Goal: Information Seeking & Learning: Check status

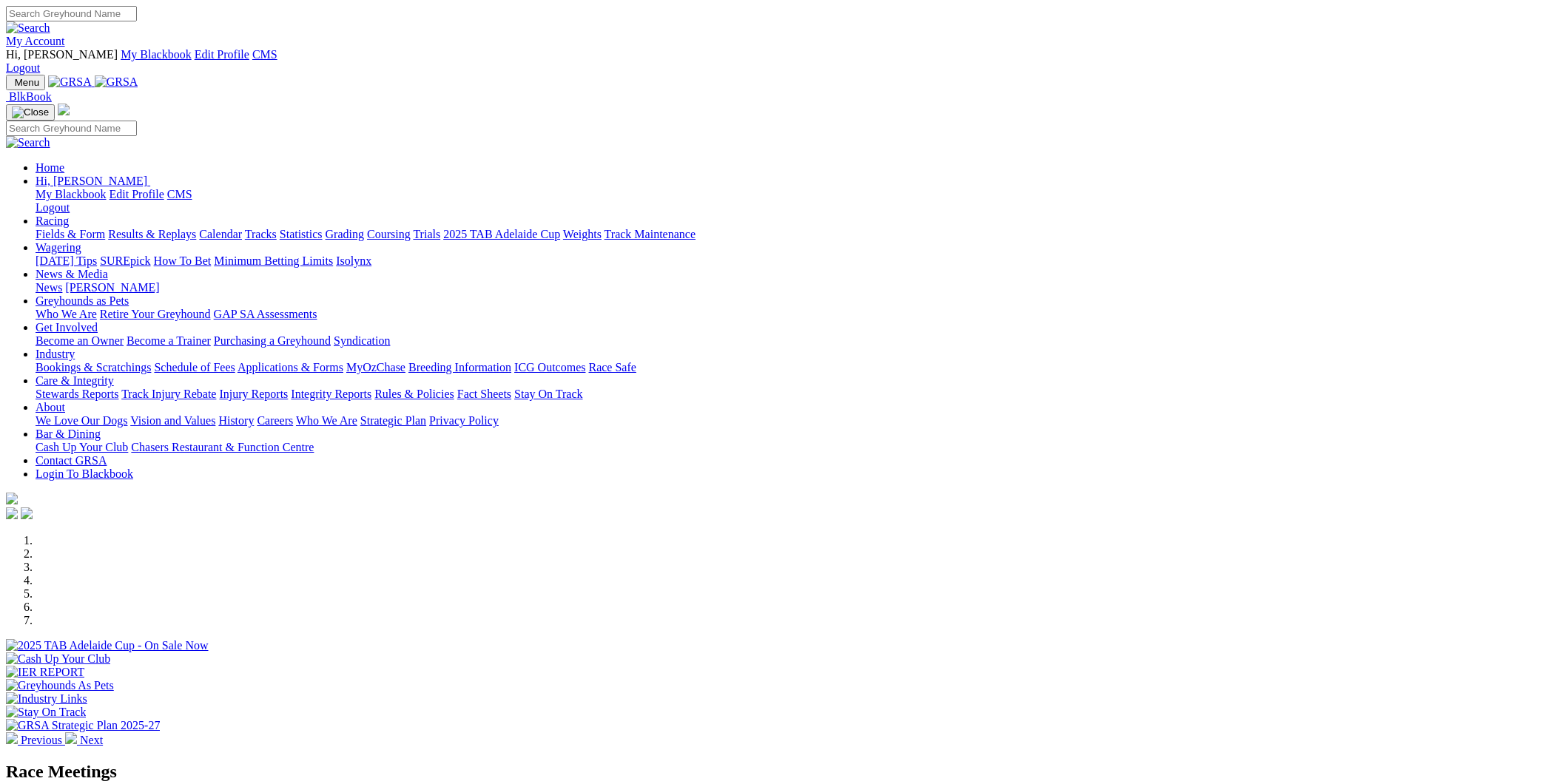
scroll to position [1150, 0]
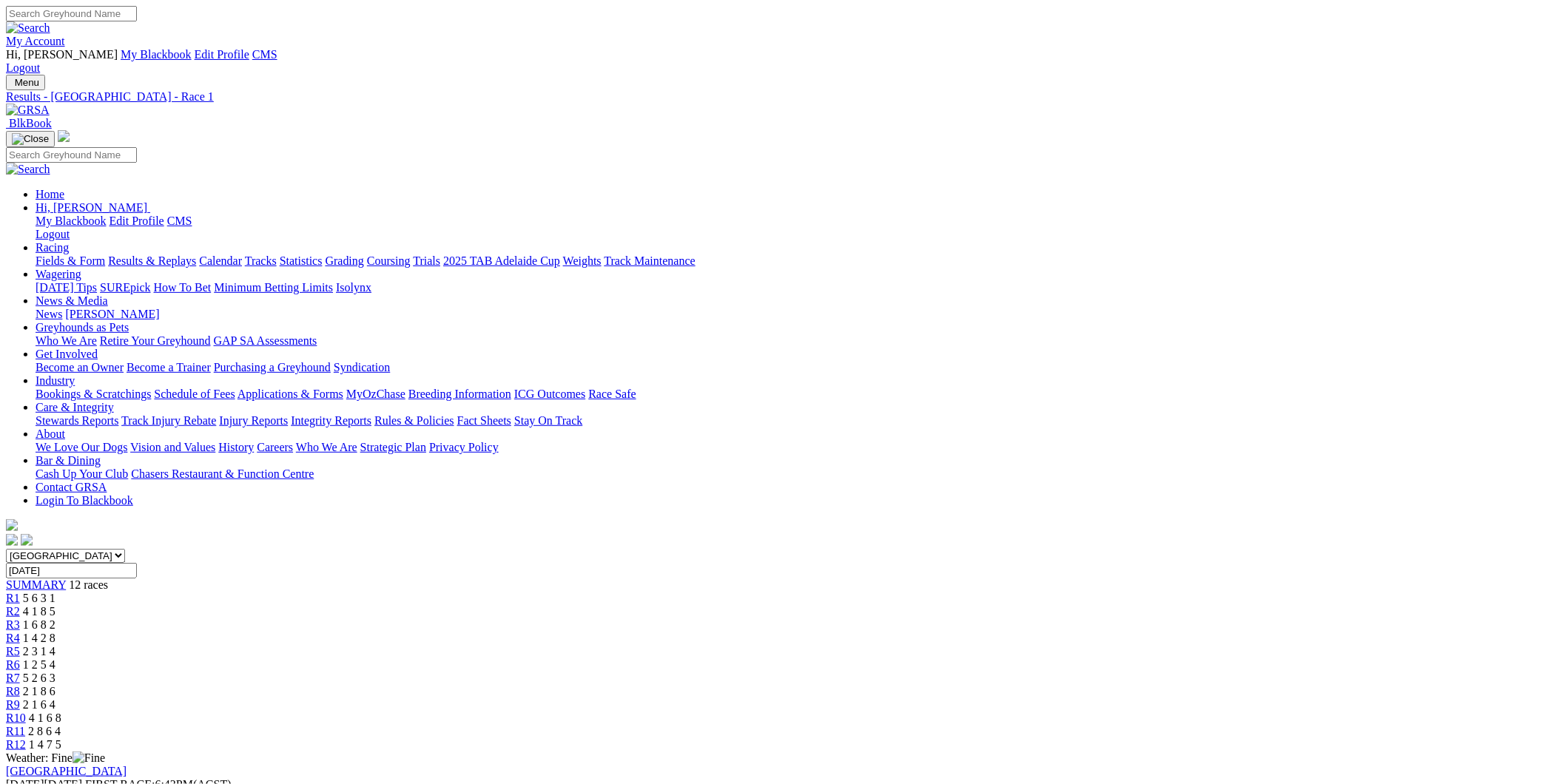
click at [20, 605] on link "R2" at bounding box center [13, 611] width 14 height 13
click at [20, 618] on link "R3" at bounding box center [13, 624] width 14 height 13
click at [56, 631] on span "1 4 2 8" at bounding box center [38, 637] width 32 height 13
